Goal: Information Seeking & Learning: Learn about a topic

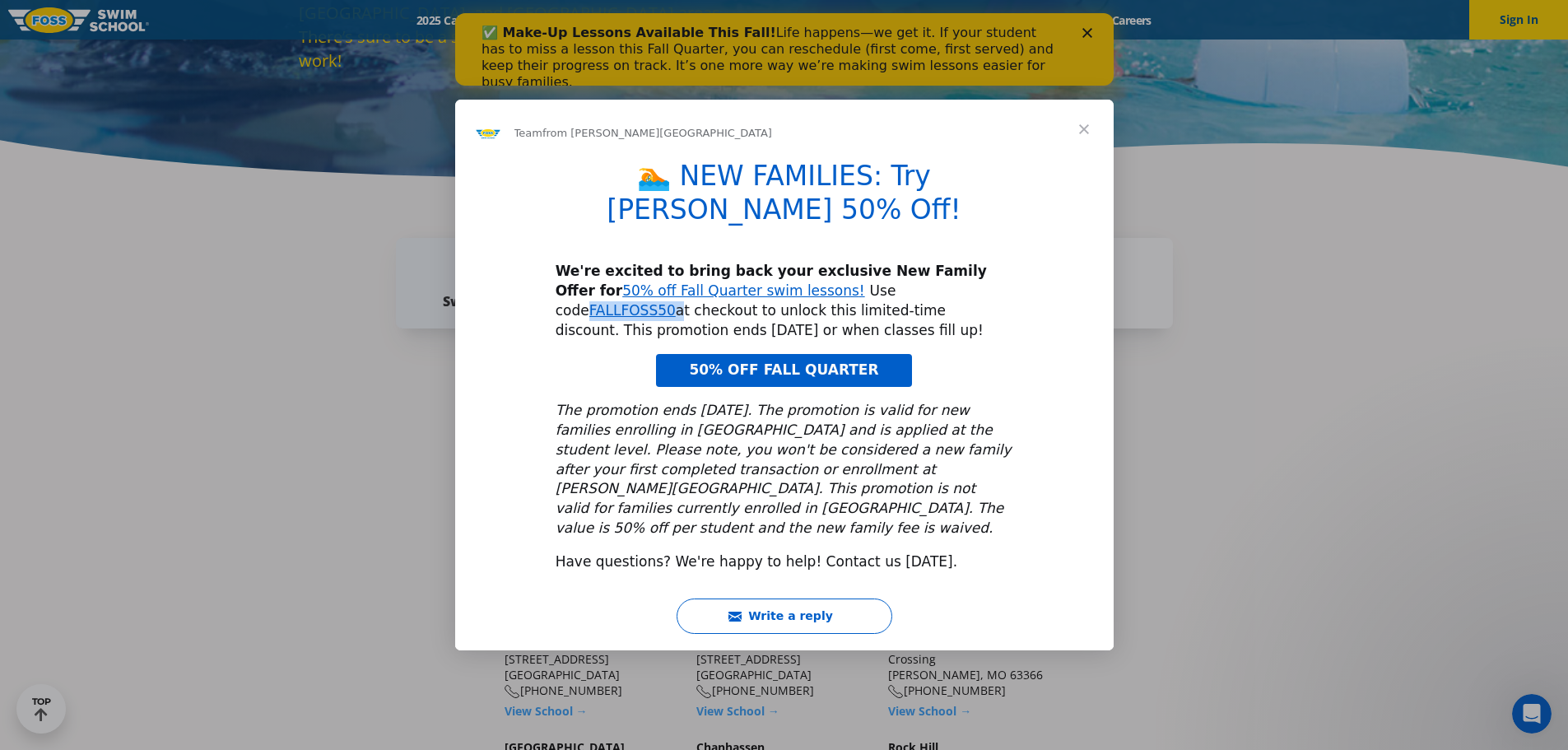
drag, startPoint x: 859, startPoint y: 284, endPoint x: 777, endPoint y: 286, distance: 82.0
click at [777, 286] on div "We're excited to bring back your exclusive New Family Offer for 50% off Fall Qu…" at bounding box center [784, 301] width 458 height 78
copy div "FALLFOSS50"
click at [1080, 154] on span "Close" at bounding box center [1084, 130] width 59 height 59
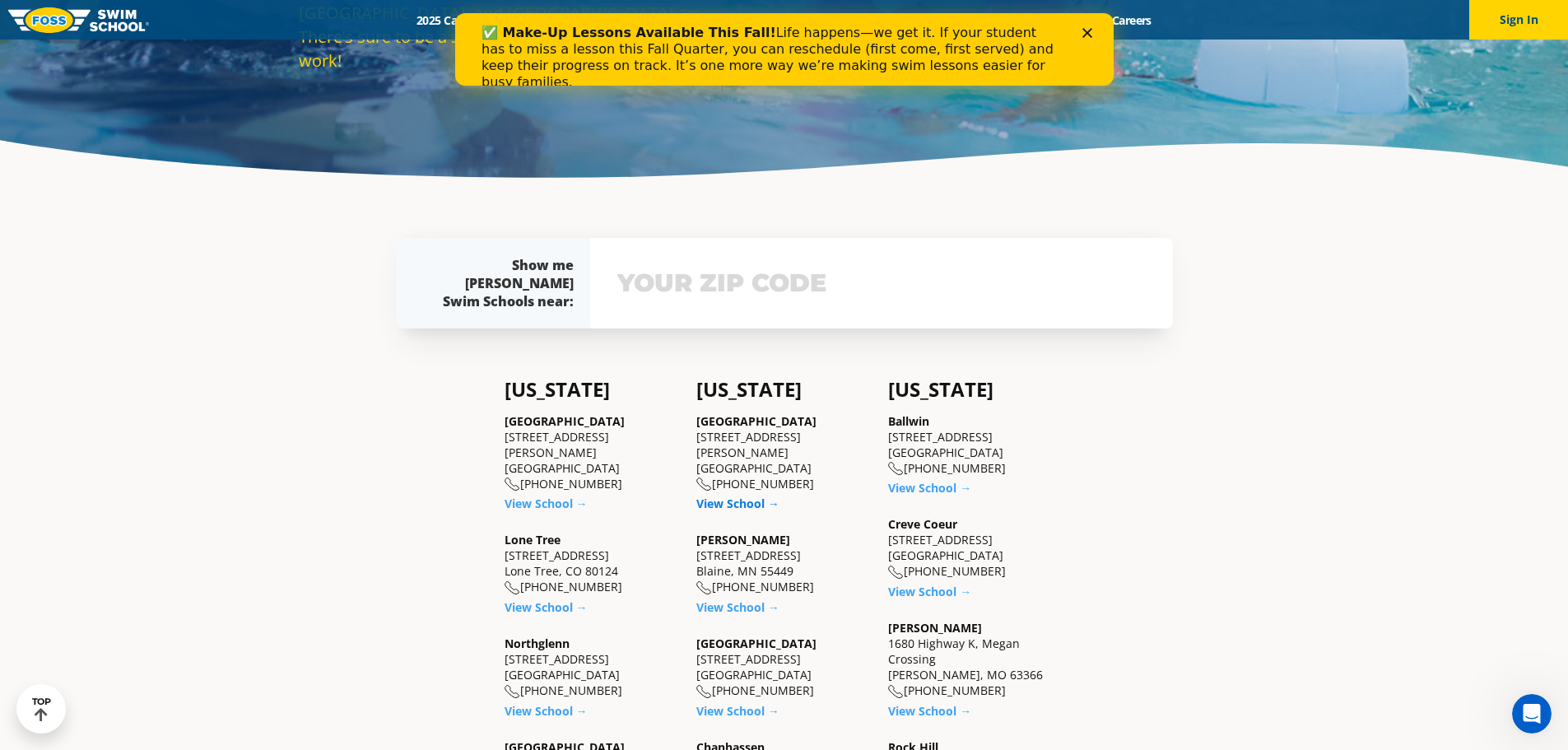
click at [731, 495] on link "View School →" at bounding box center [738, 502] width 83 height 15
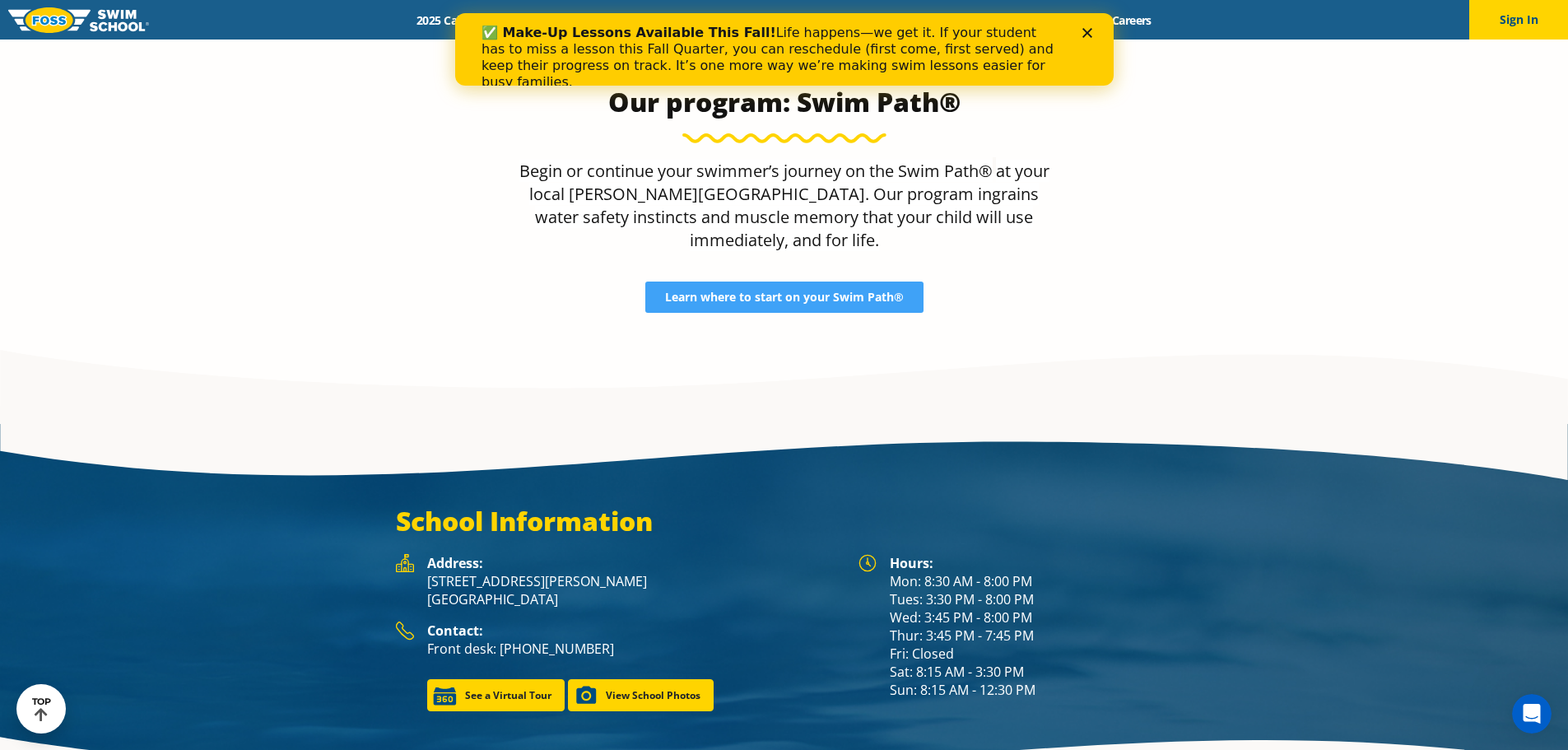
scroll to position [2139, 0]
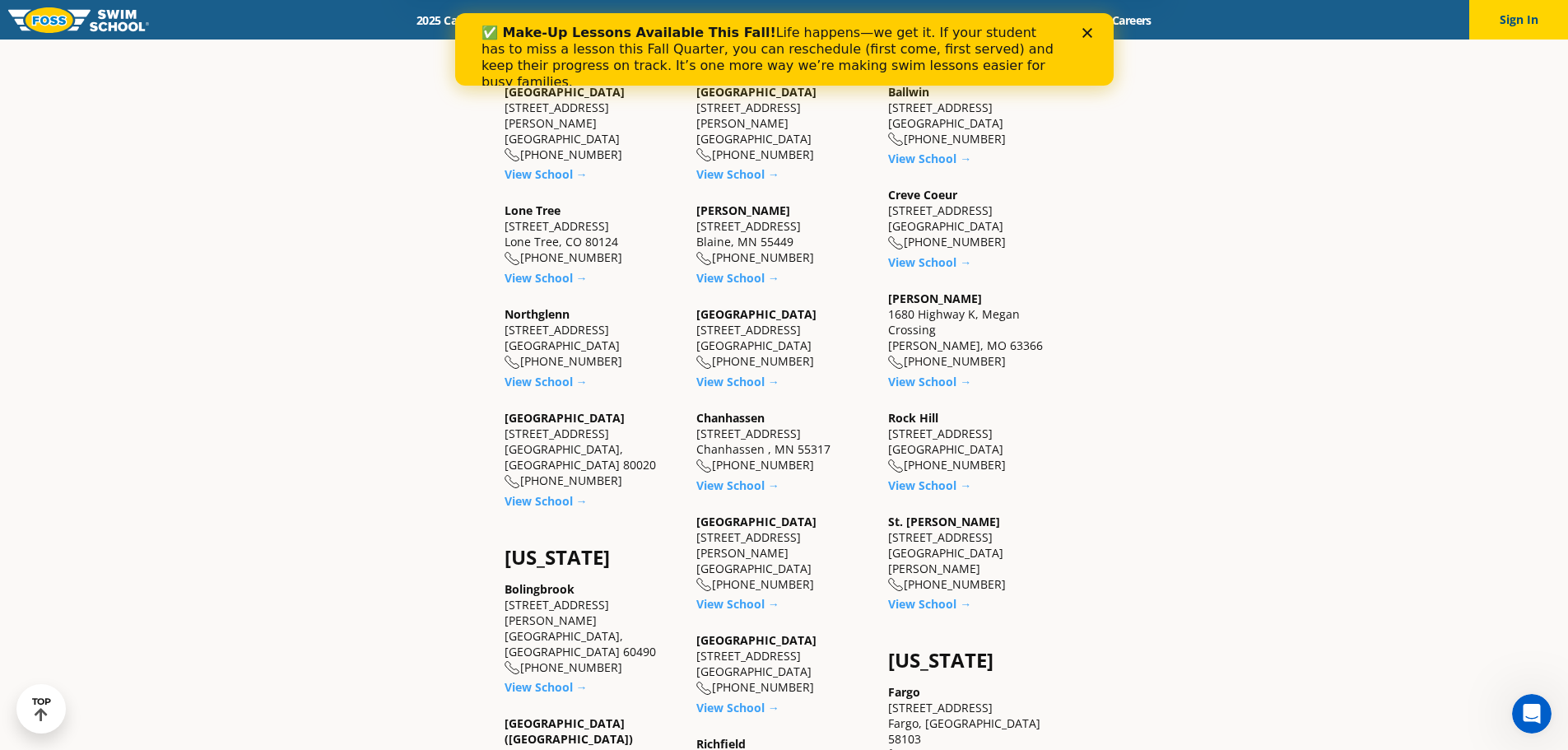
click at [733, 578] on div "Maple Grove 9455 Garland Lane Maple Grove, MN 55311 (763) 416-8993 View School →" at bounding box center [784, 563] width 176 height 99
click at [730, 596] on link "View School →" at bounding box center [738, 603] width 83 height 15
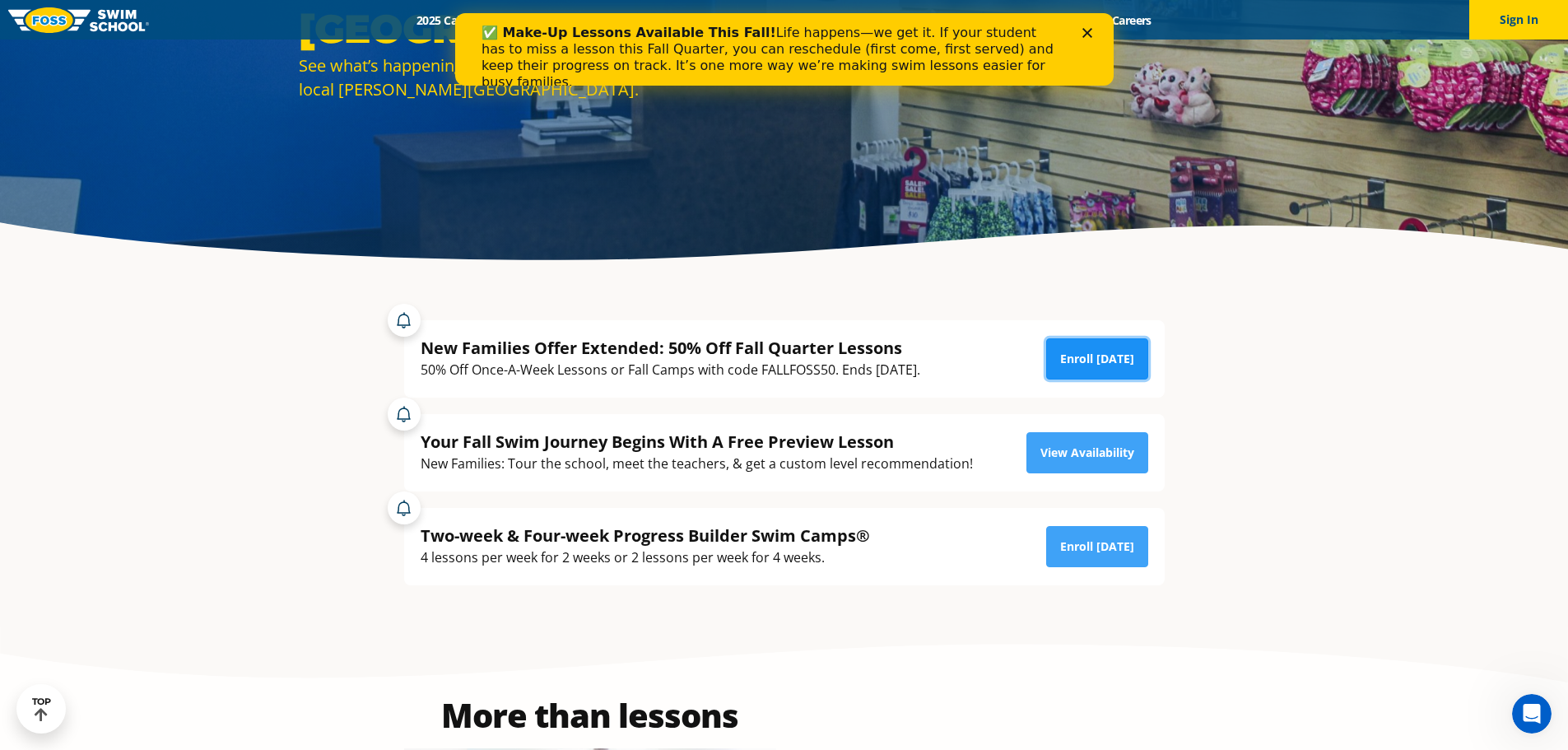
click at [1086, 353] on link "Enroll Today" at bounding box center [1097, 359] width 102 height 41
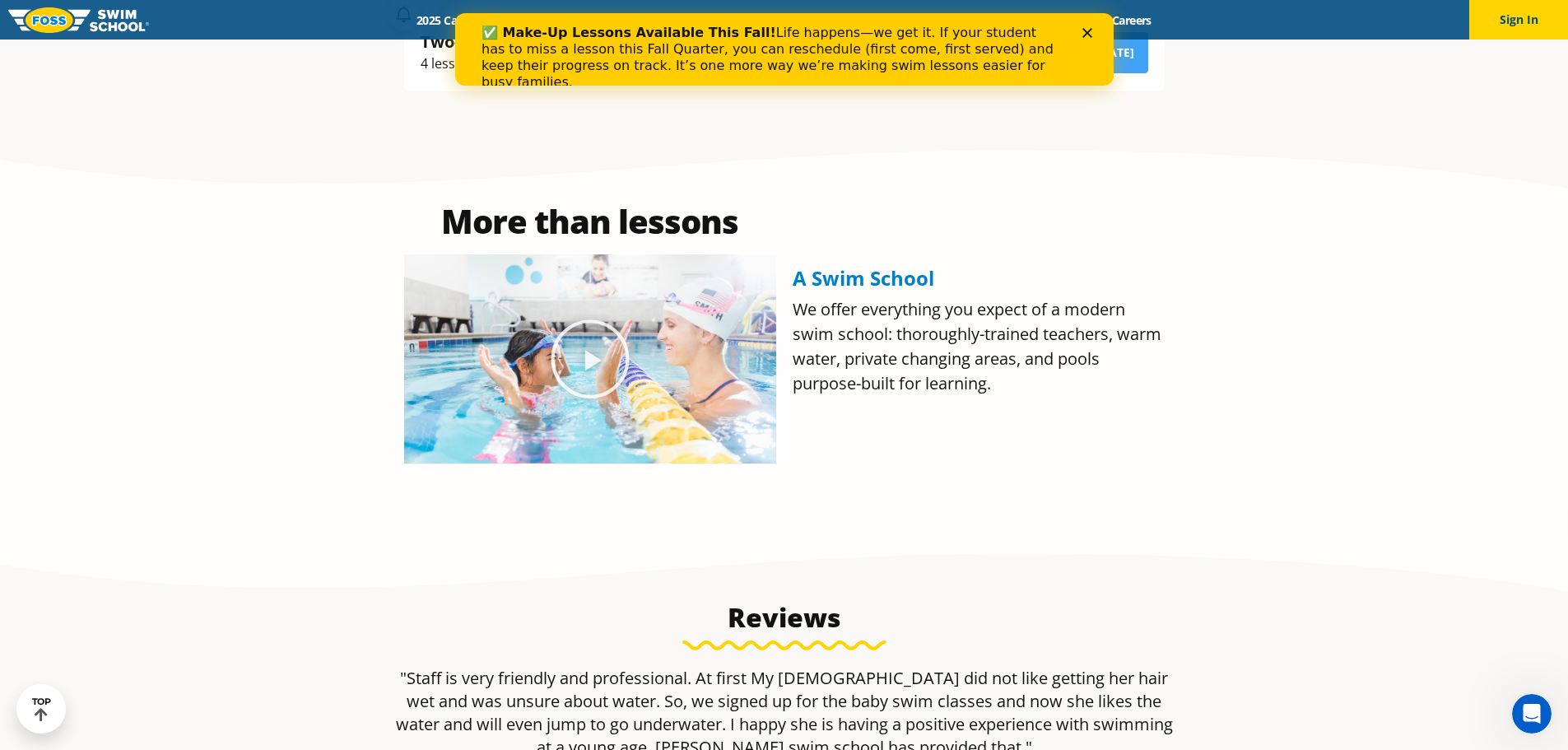
click at [1085, 32] on icon "Close" at bounding box center [1086, 32] width 10 height 10
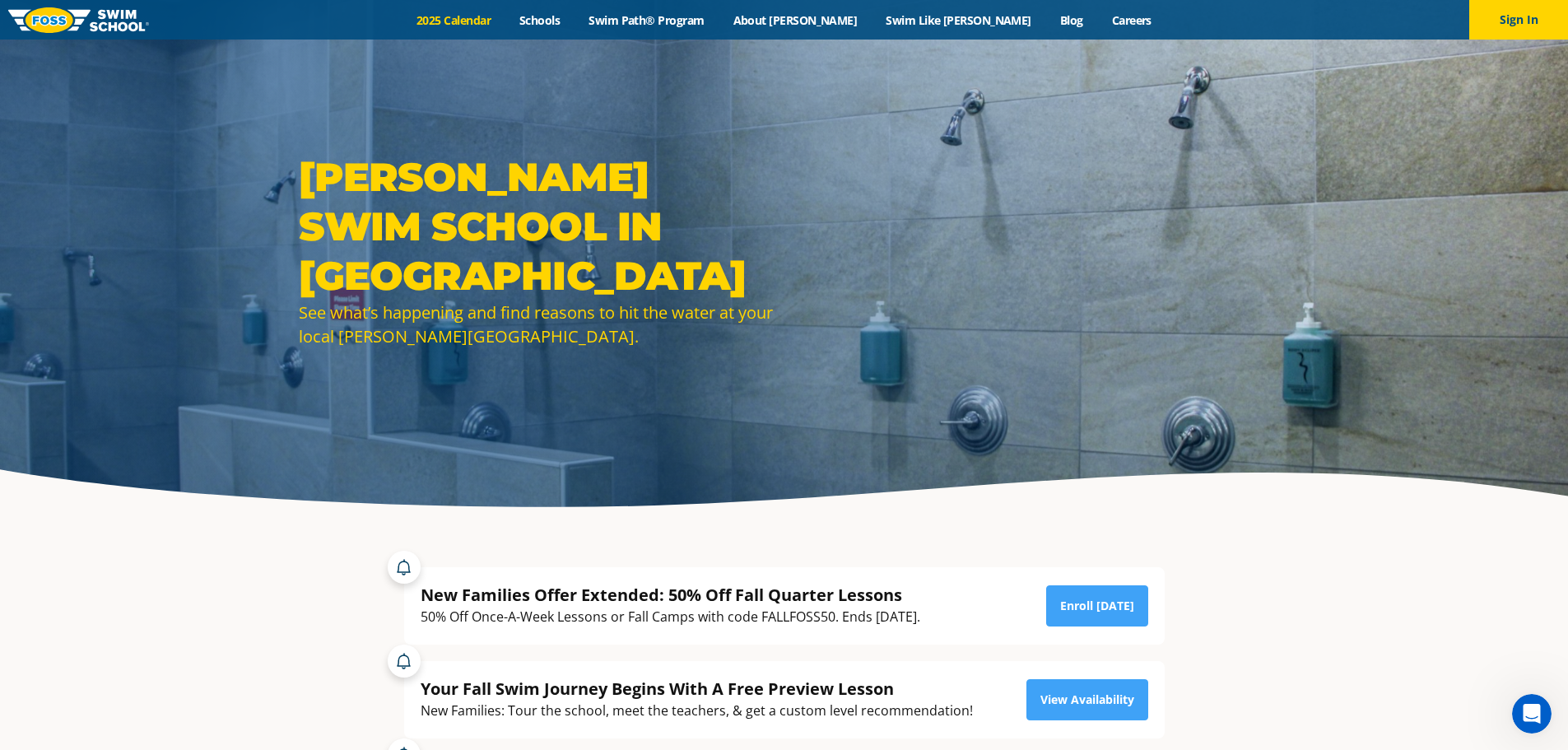
click at [505, 23] on link "2025 Calendar" at bounding box center [454, 20] width 103 height 15
click at [498, 15] on link "2025 Calendar" at bounding box center [454, 20] width 103 height 15
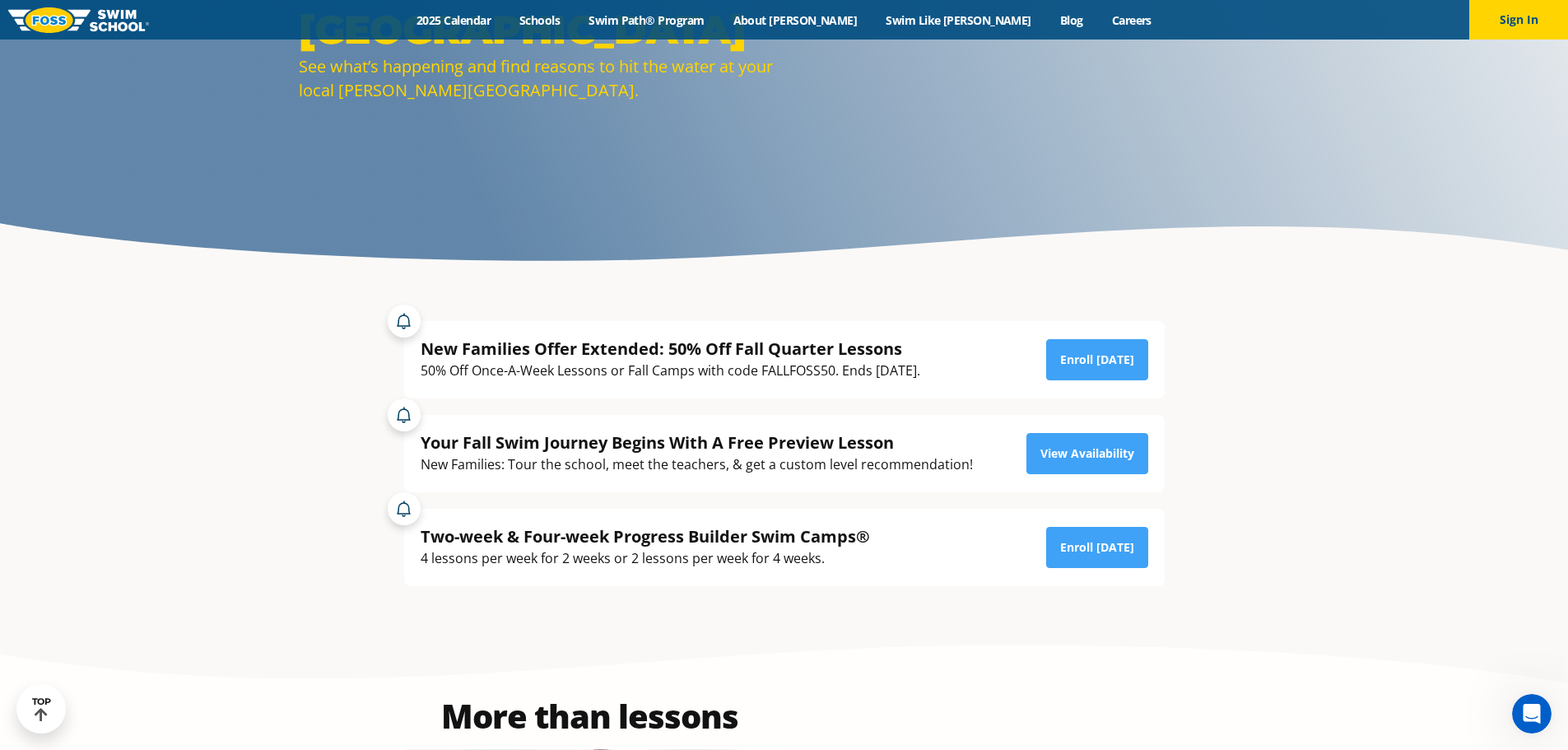
scroll to position [330, 0]
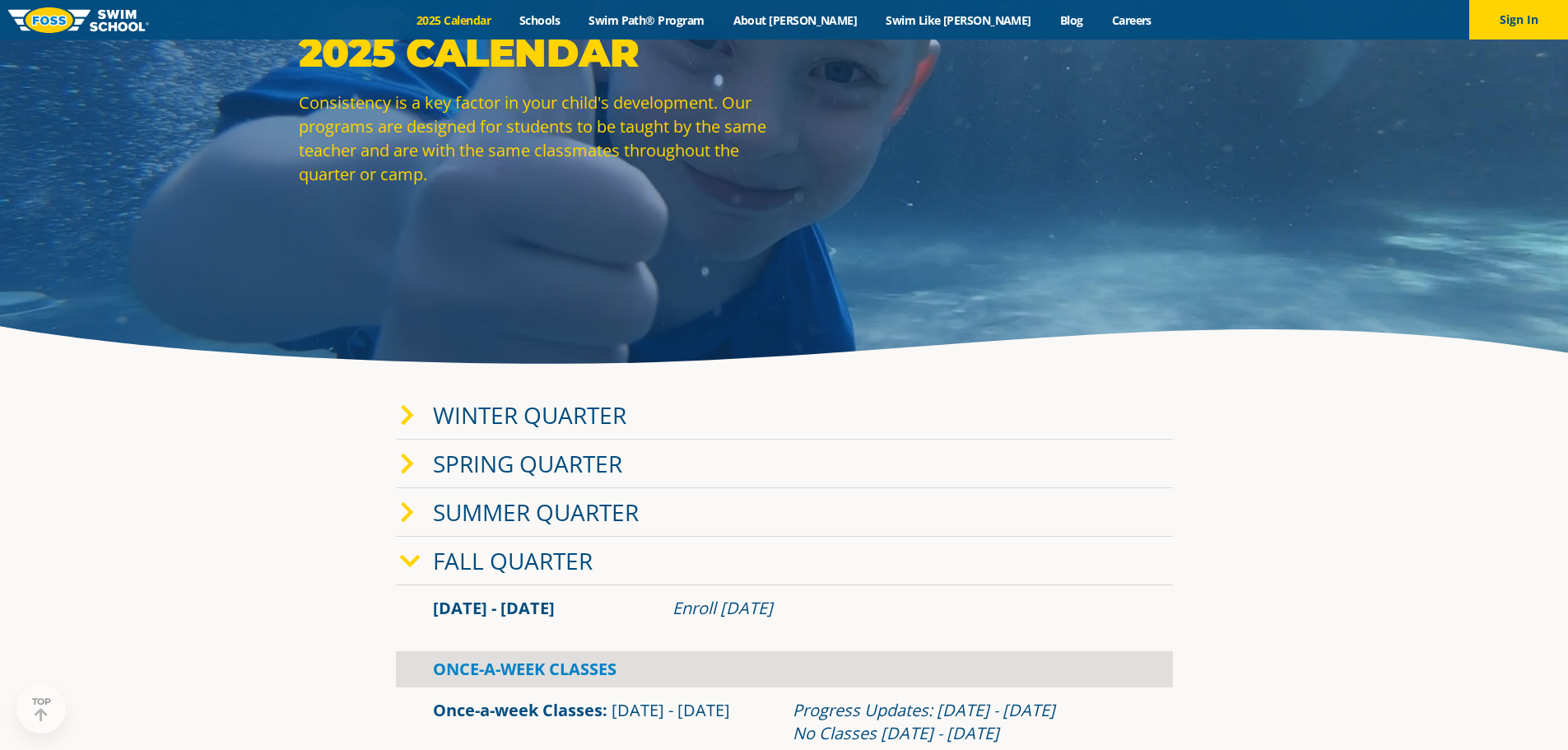
scroll to position [165, 0]
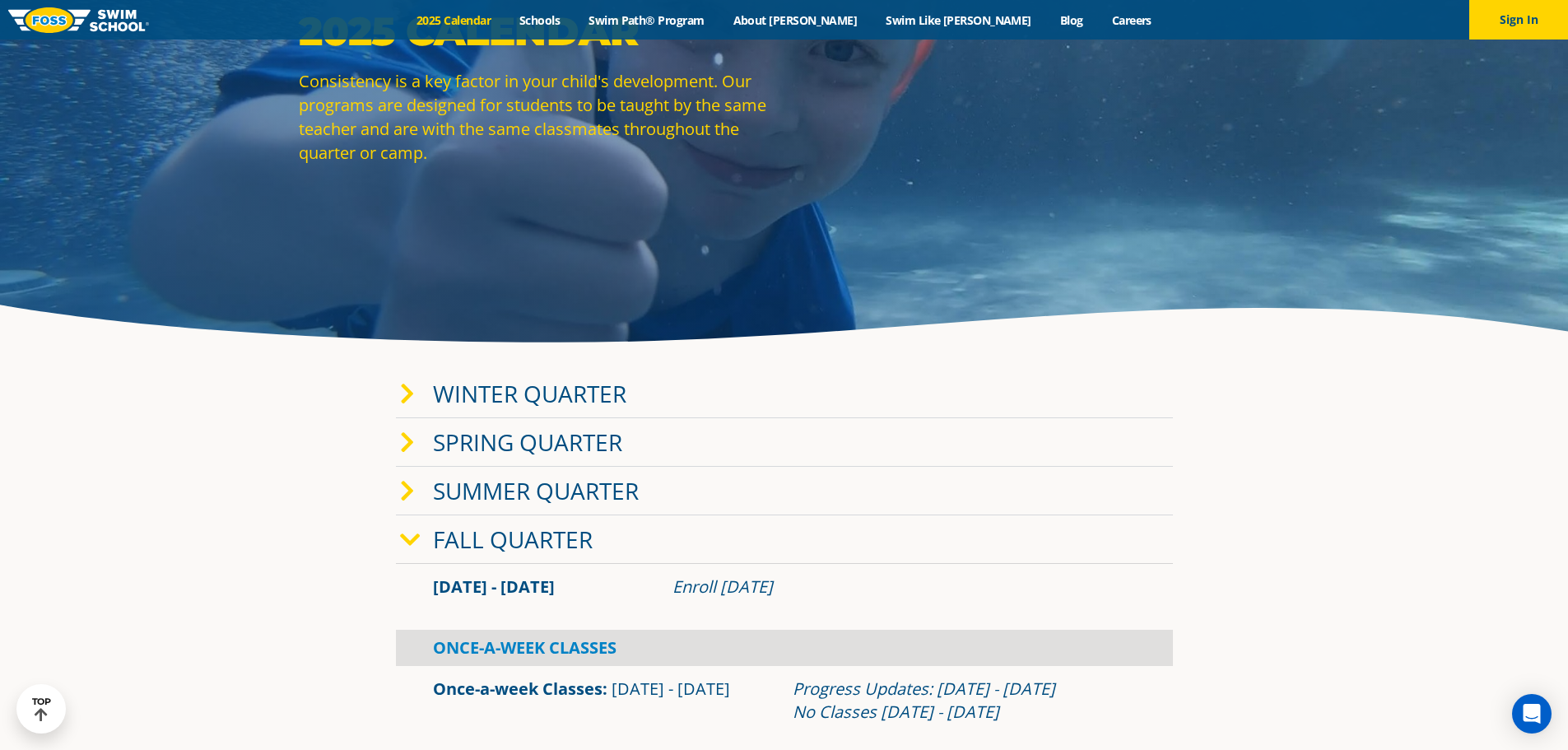
click at [478, 541] on link "Fall Quarter" at bounding box center [512, 538] width 159 height 32
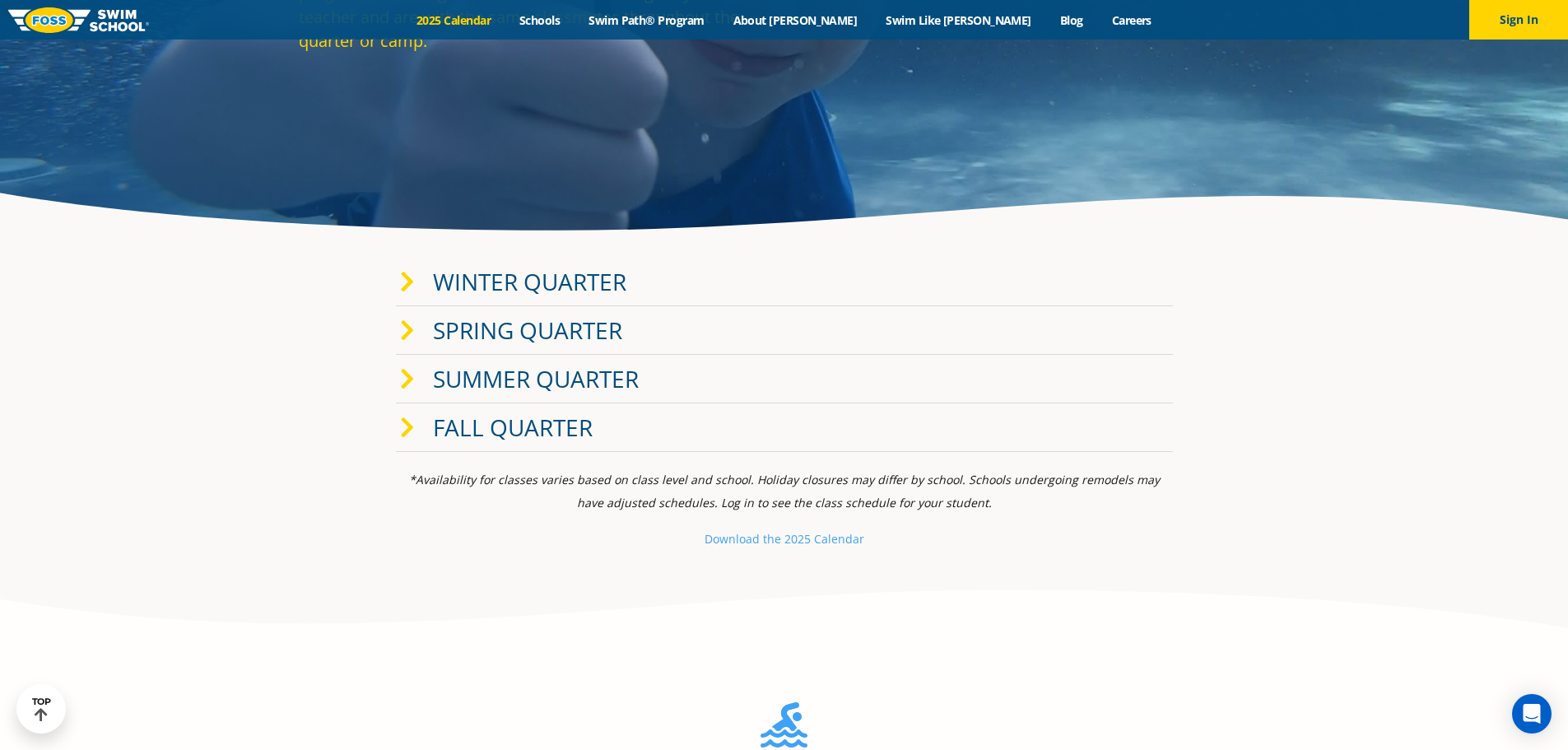
scroll to position [493, 0]
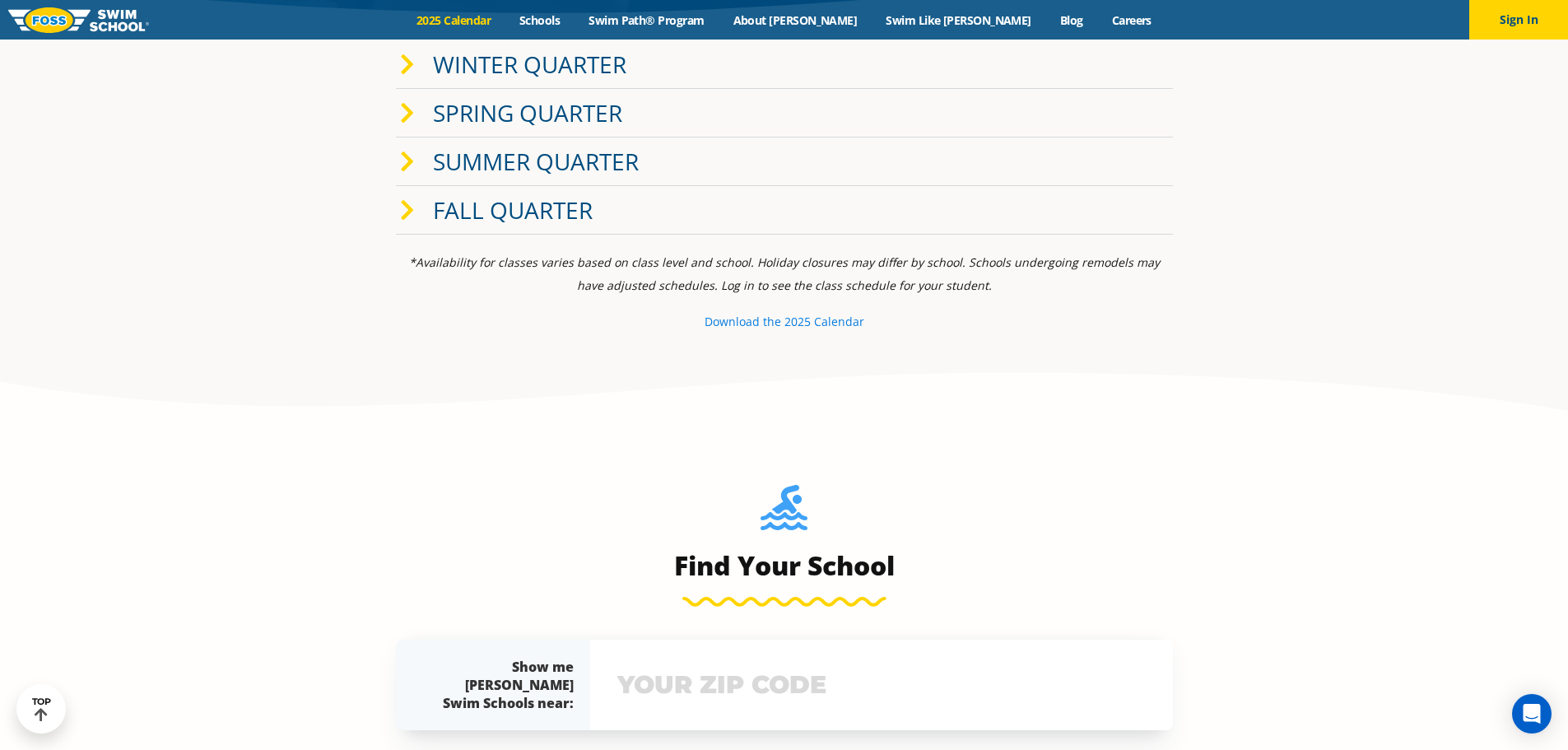
click at [811, 322] on small "e 2025 Calendar" at bounding box center [820, 321] width 90 height 15
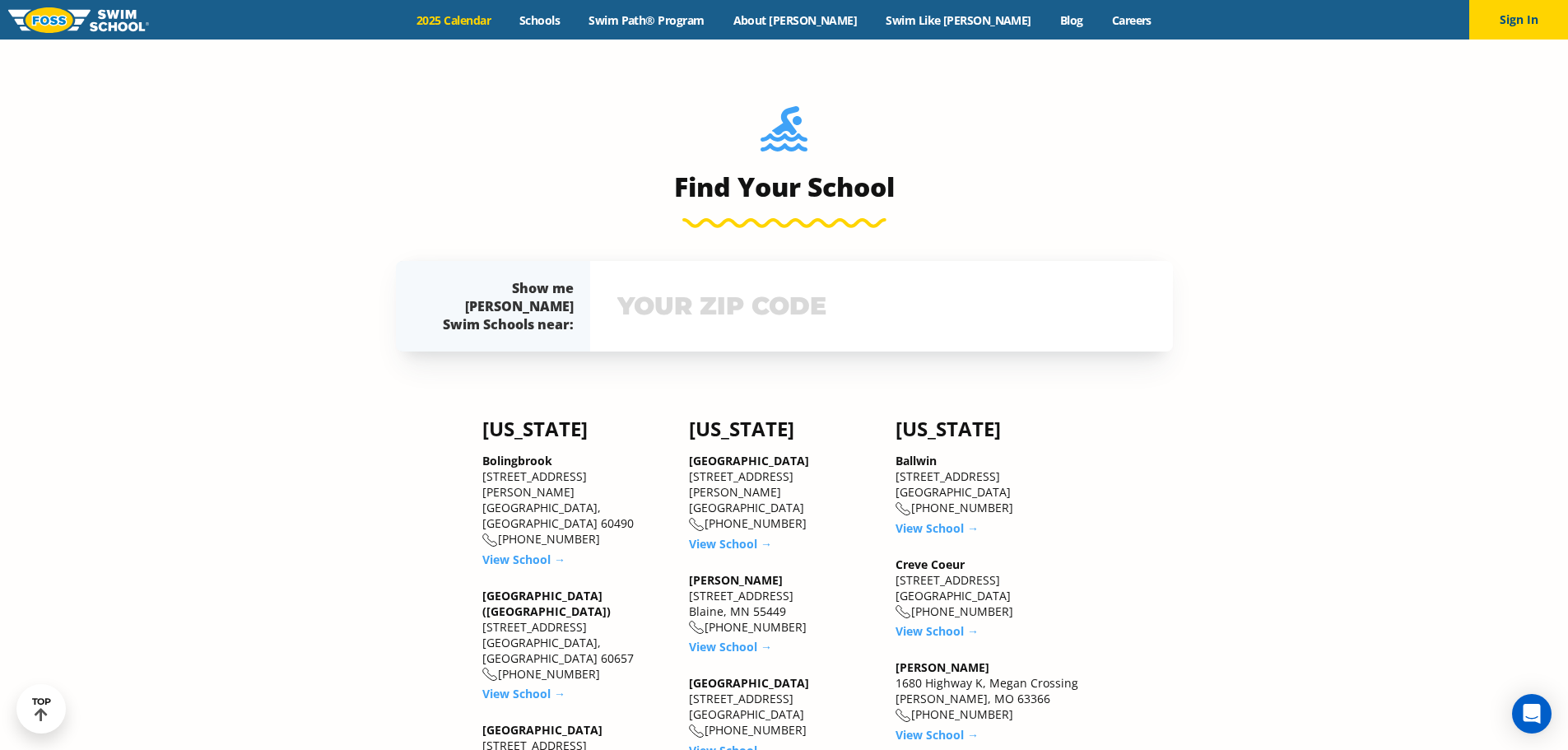
scroll to position [1152, 0]
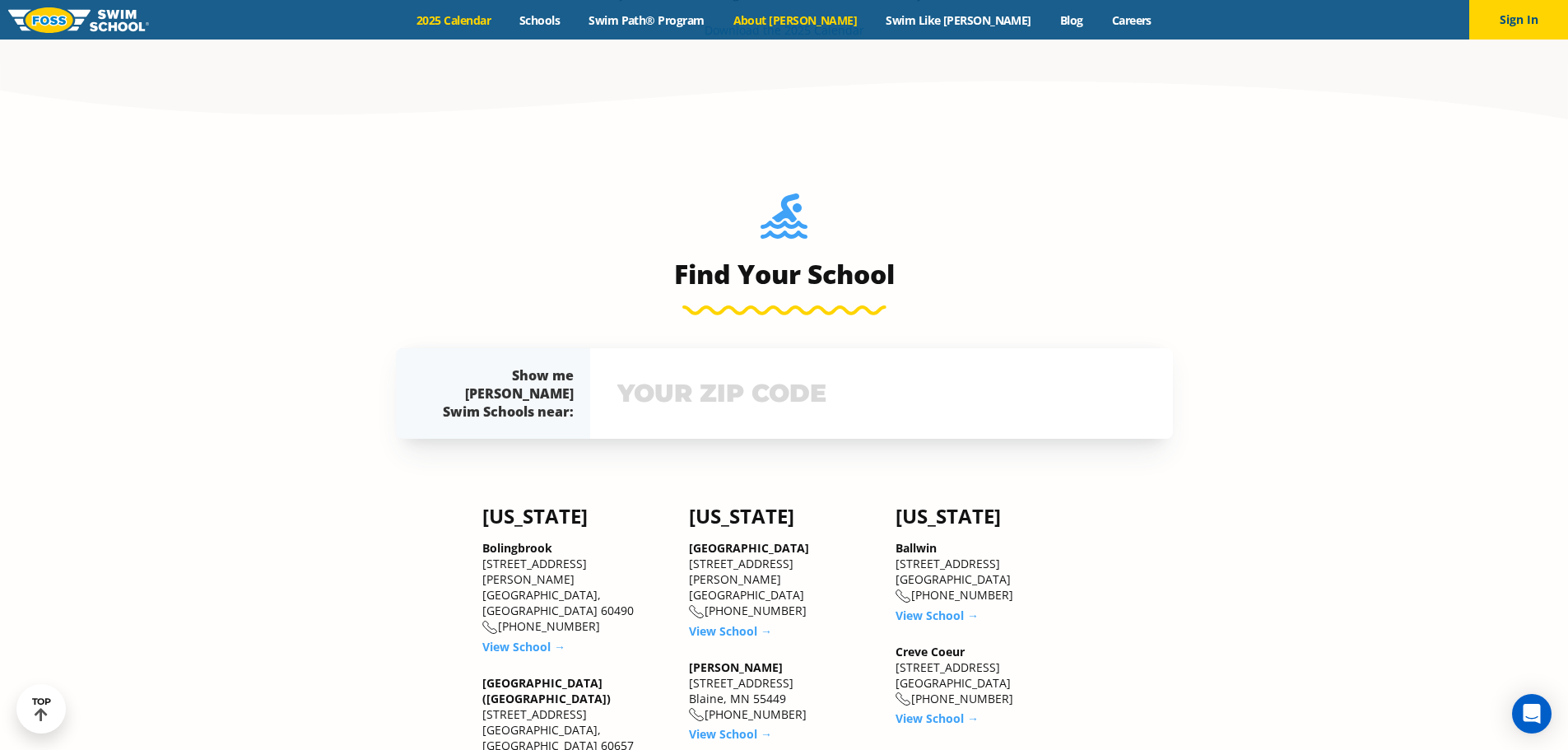
click at [829, 20] on link "About [PERSON_NAME]" at bounding box center [795, 20] width 153 height 15
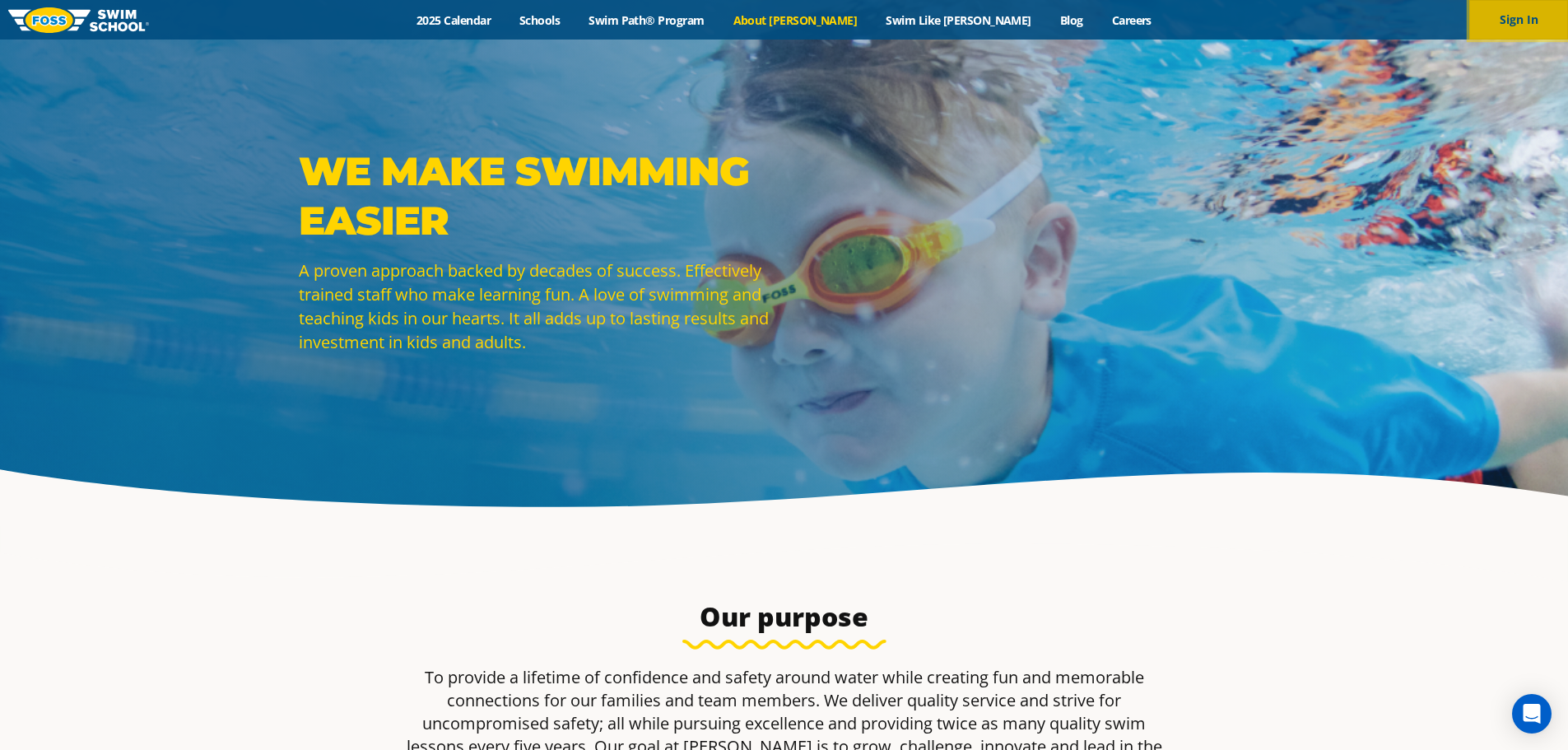
click at [1518, 23] on button "Sign In" at bounding box center [1518, 20] width 99 height 40
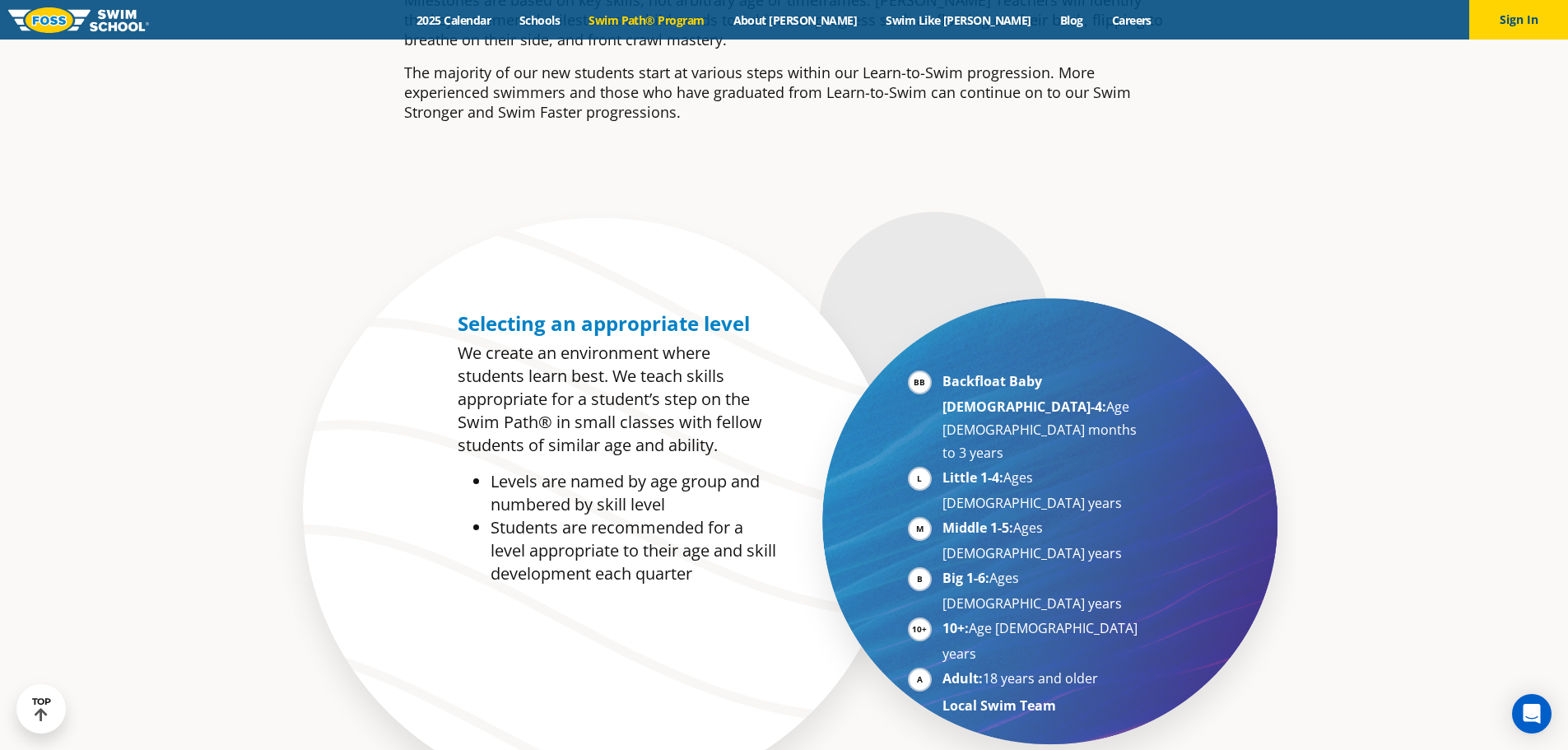
scroll to position [741, 0]
